Goal: Information Seeking & Learning: Learn about a topic

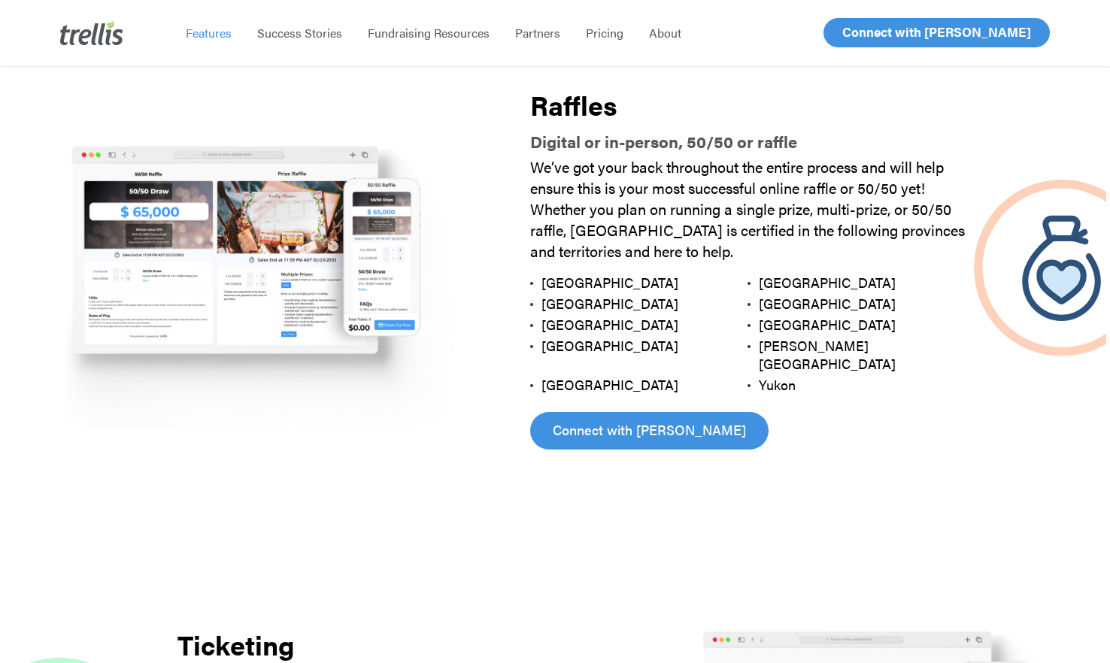
scroll to position [1671, 0]
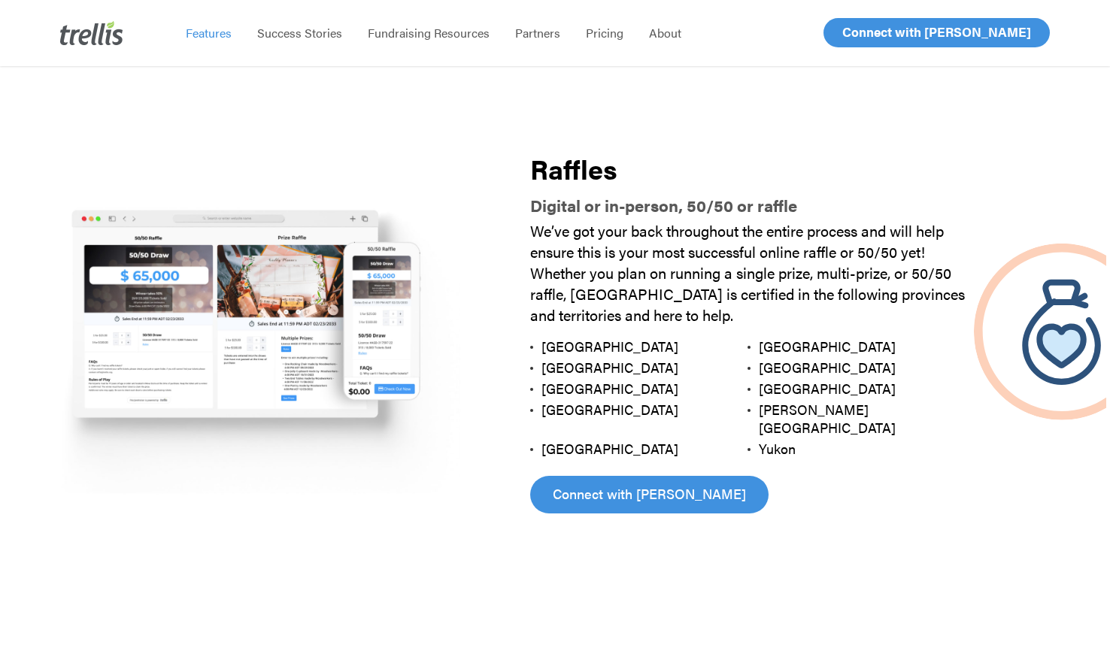
click at [606, 43] on li "Pricing" at bounding box center [604, 33] width 63 height 66
click at [611, 36] on span "Pricing" at bounding box center [605, 32] width 38 height 17
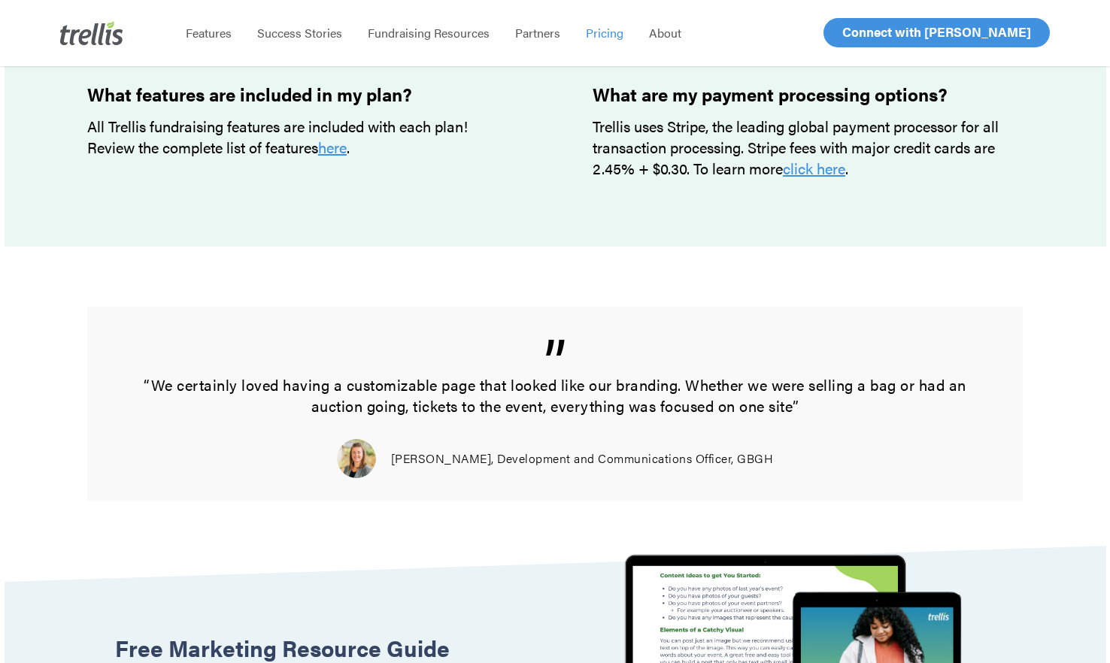
scroll to position [1372, 0]
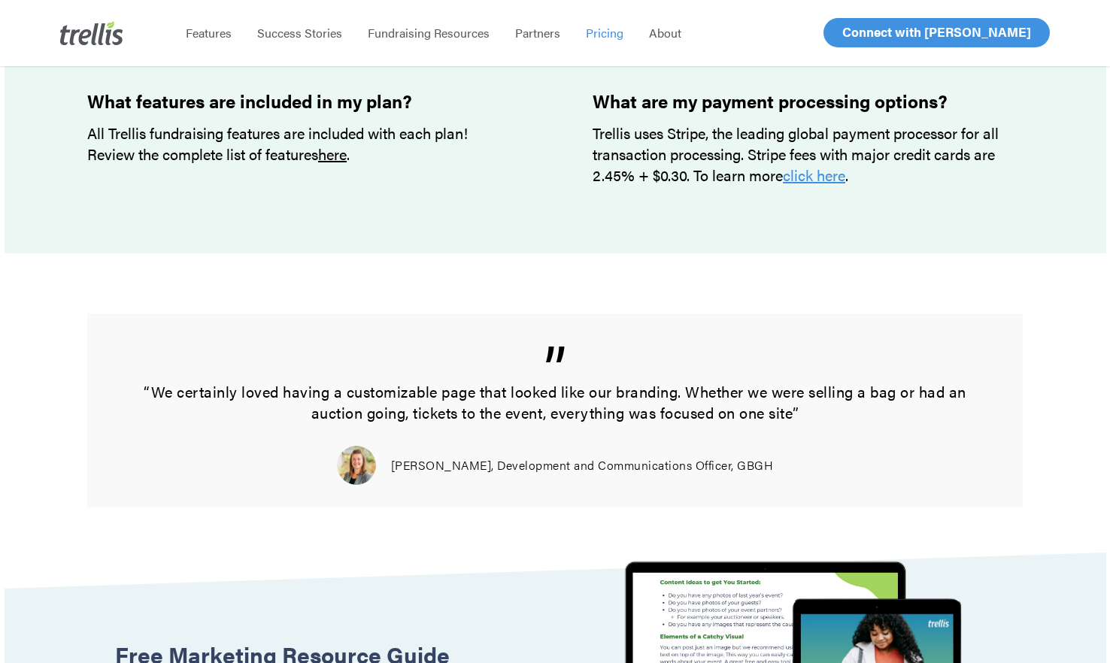
click at [344, 155] on link "here" at bounding box center [332, 154] width 29 height 22
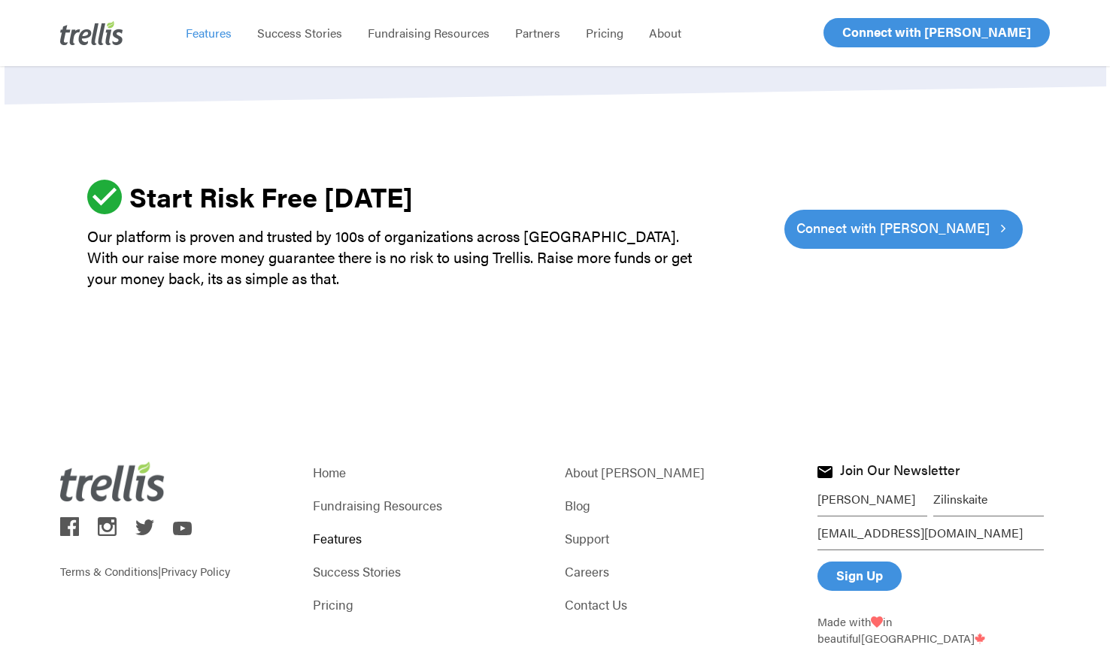
scroll to position [4604, 0]
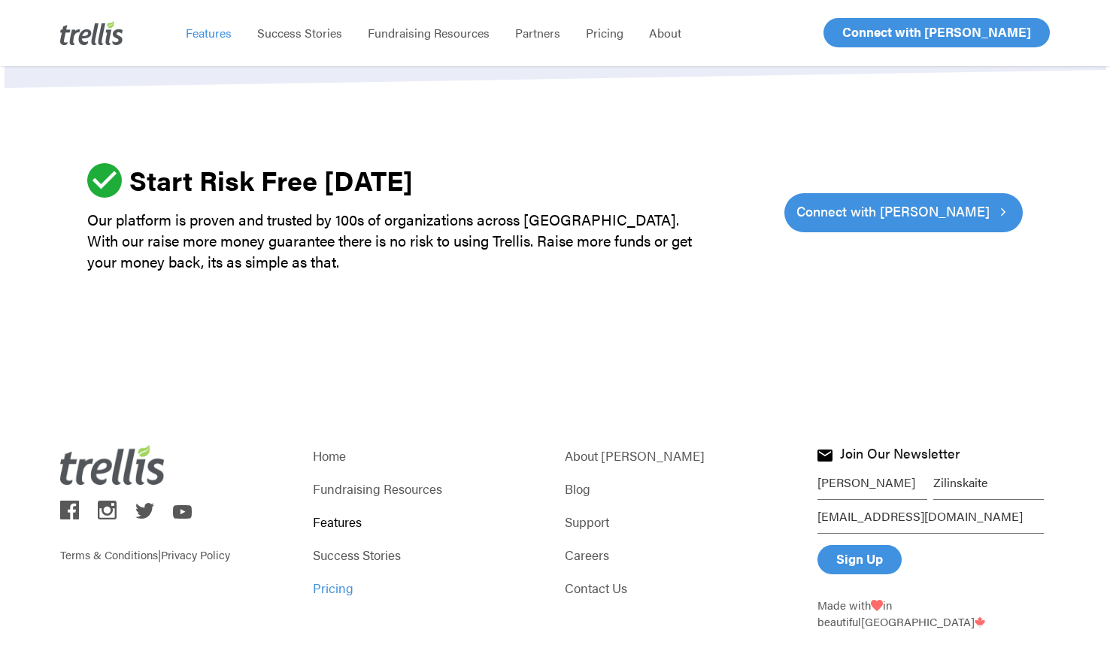
click at [325, 577] on link "Pricing" at bounding box center [429, 587] width 232 height 21
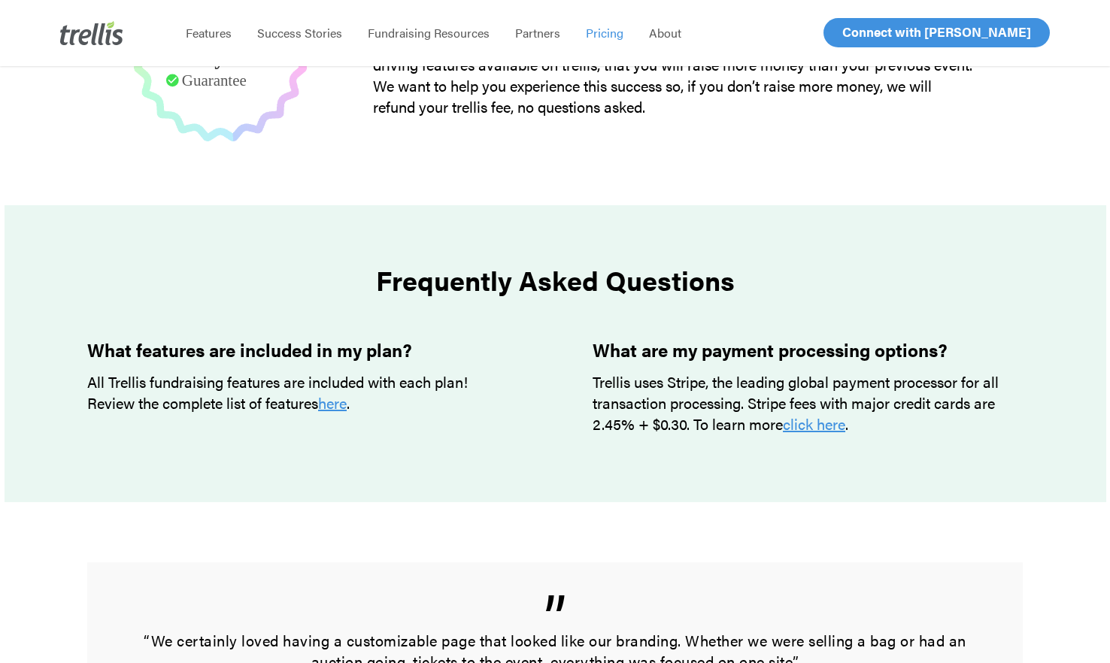
scroll to position [1128, 0]
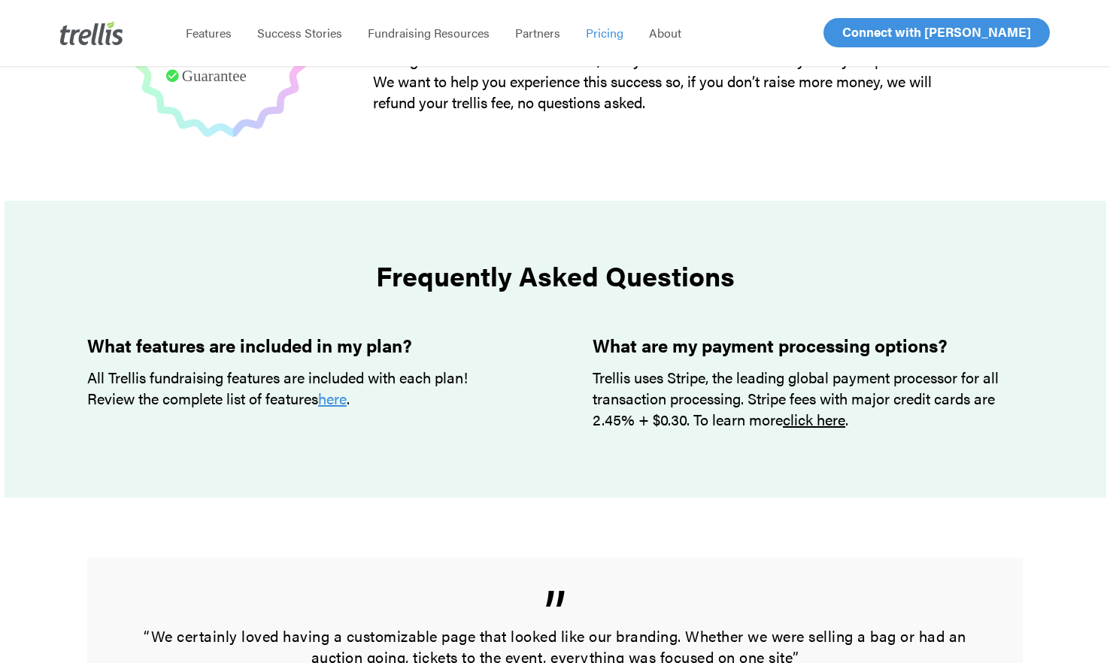
click at [831, 419] on link "click here" at bounding box center [814, 419] width 62 height 22
